Goal: Information Seeking & Learning: Understand process/instructions

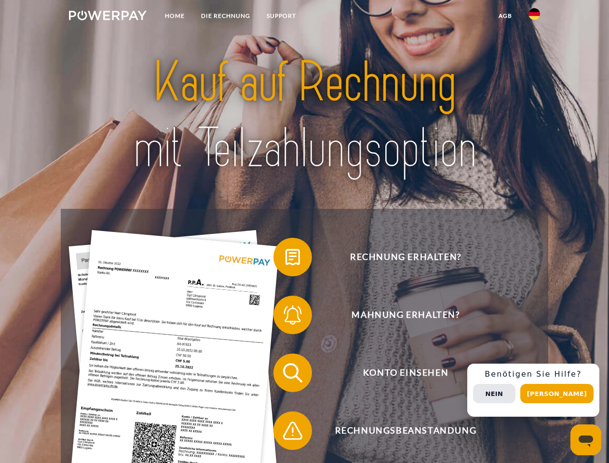
click at [108, 17] on img at bounding box center [108, 16] width 78 height 10
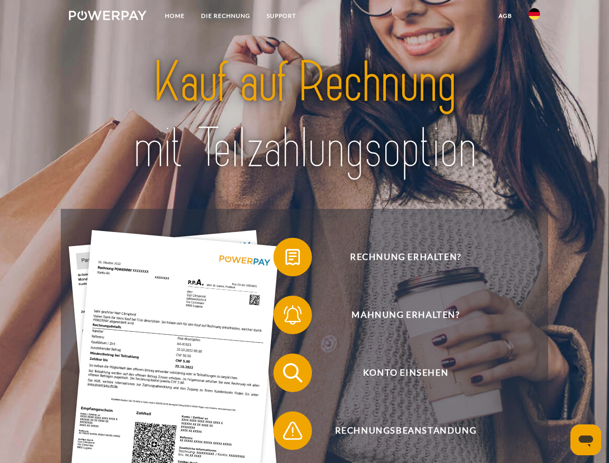
click at [535, 17] on img at bounding box center [535, 14] width 12 height 12
click at [505, 16] on link "agb" at bounding box center [506, 15] width 30 height 17
click at [286, 259] on span at bounding box center [278, 257] width 48 height 48
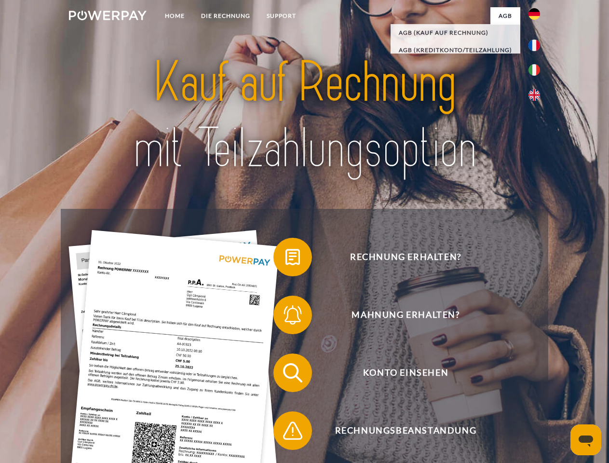
click at [286, 317] on span at bounding box center [278, 315] width 48 height 48
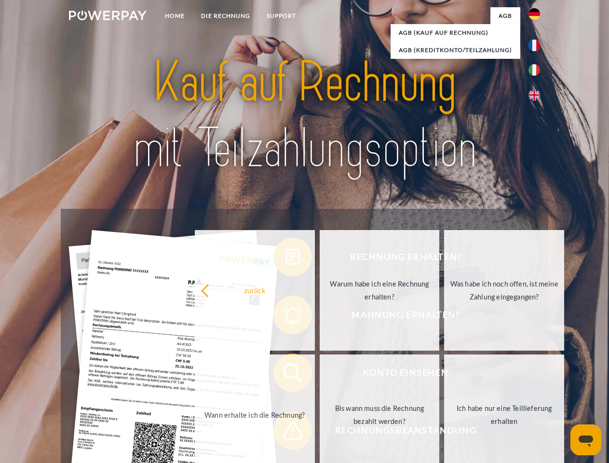
click at [320, 375] on link "Bis wann muss die Rechnung bezahlt werden?" at bounding box center [380, 415] width 120 height 121
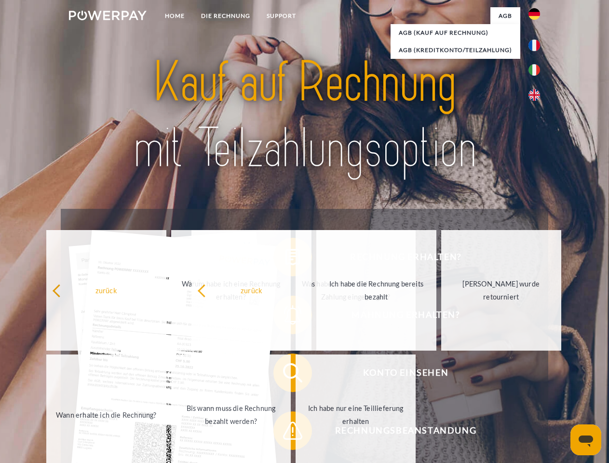
click at [286, 433] on span at bounding box center [278, 431] width 48 height 48
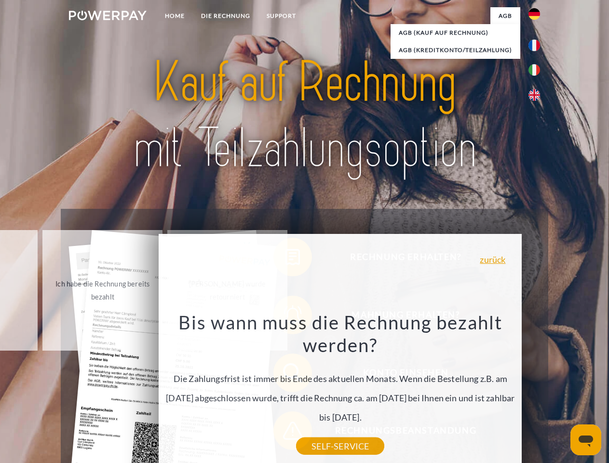
click at [537, 390] on div "Rechnung erhalten? Mahnung erhalten? Konto einsehen" at bounding box center [304, 402] width 487 height 386
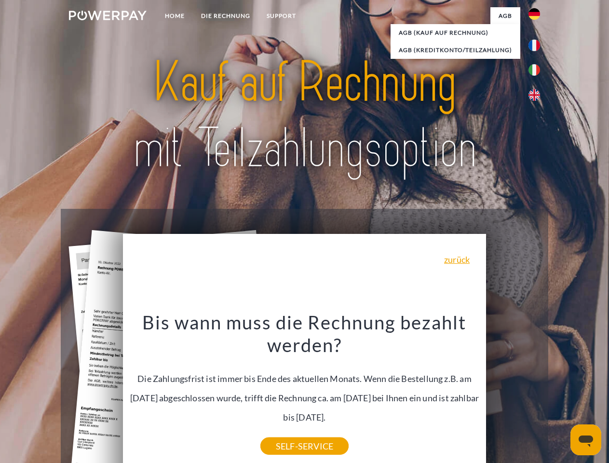
click at [513, 392] on span "Konto einsehen" at bounding box center [406, 373] width 236 height 39
click at [561, 394] on header "Home DIE RECHNUNG SUPPORT" at bounding box center [304, 333] width 609 height 666
